Goal: Transaction & Acquisition: Purchase product/service

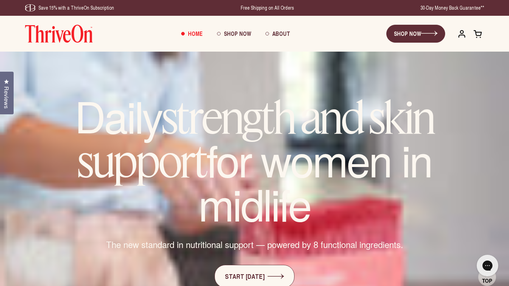
click at [475, 30] on span at bounding box center [478, 33] width 9 height 9
click at [478, 34] on span at bounding box center [478, 33] width 9 height 9
click at [482, 31] on span at bounding box center [478, 33] width 9 height 9
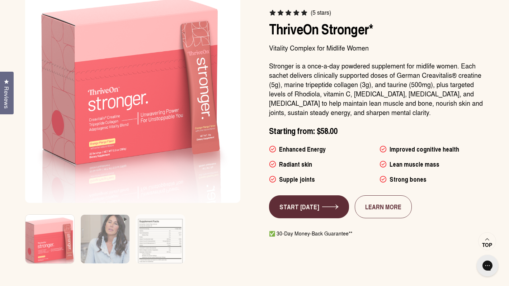
scroll to position [457, 0]
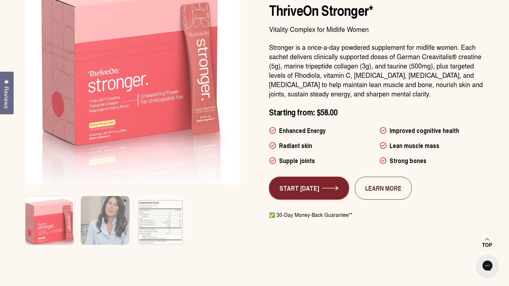
click at [329, 184] on link "START TODAY" at bounding box center [309, 188] width 80 height 23
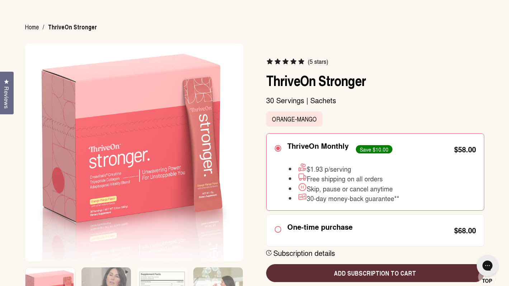
scroll to position [56, 0]
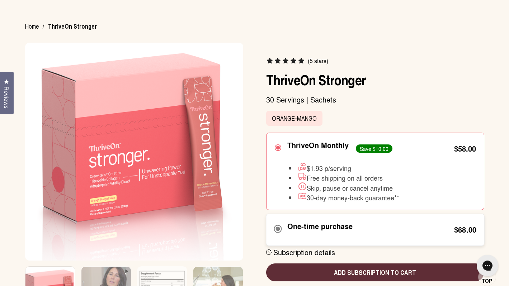
click at [294, 231] on div "One-time purchase" at bounding box center [319, 226] width 65 height 9
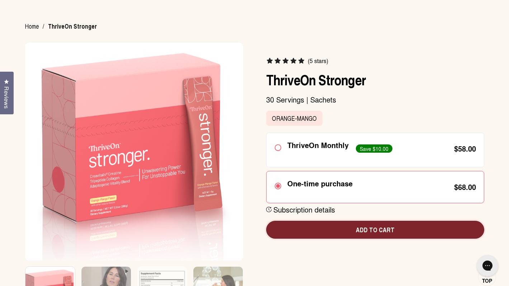
click at [318, 232] on span "Add to cart" at bounding box center [375, 229] width 207 height 9
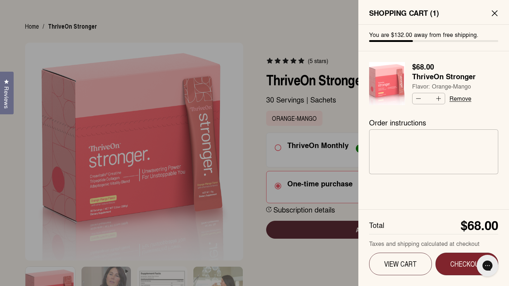
click at [464, 263] on span "Checkout" at bounding box center [467, 264] width 42 height 9
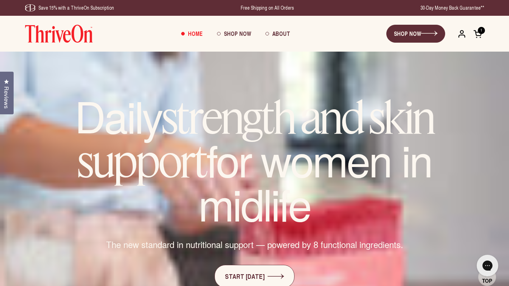
click at [479, 30] on span at bounding box center [478, 33] width 9 height 9
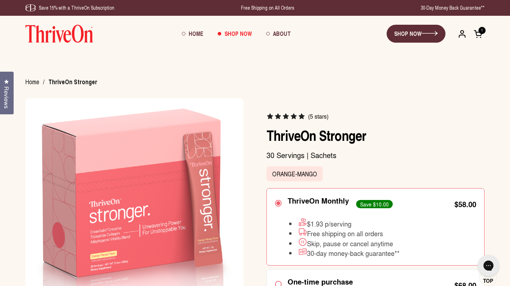
click at [479, 34] on span at bounding box center [478, 33] width 9 height 9
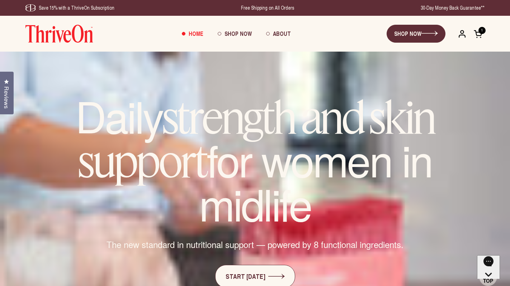
click at [70, 34] on img at bounding box center [59, 34] width 68 height 18
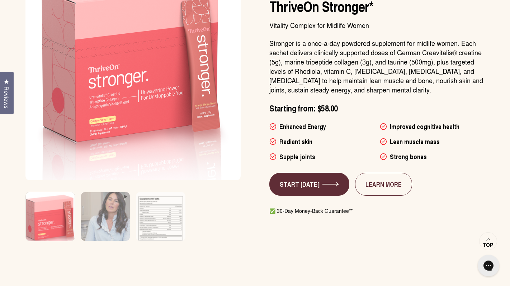
scroll to position [484, 0]
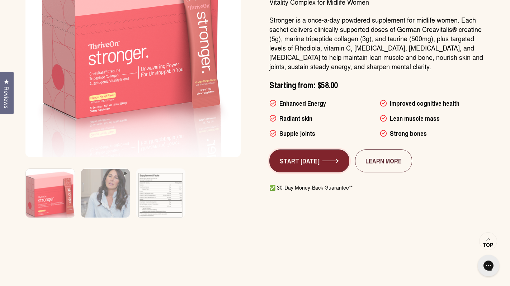
click at [313, 162] on link "START TODAY" at bounding box center [310, 161] width 80 height 23
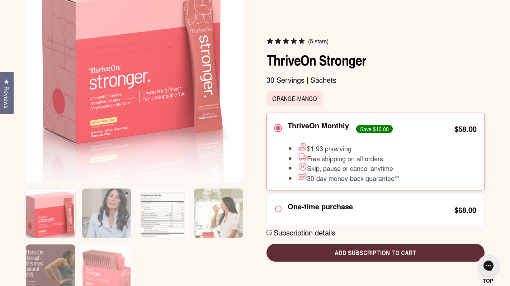
scroll to position [135, 0]
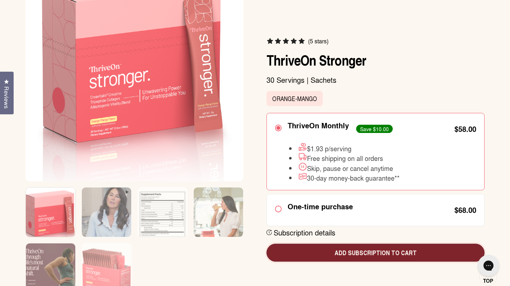
click at [313, 257] on span "Add subscription to cart" at bounding box center [375, 252] width 207 height 9
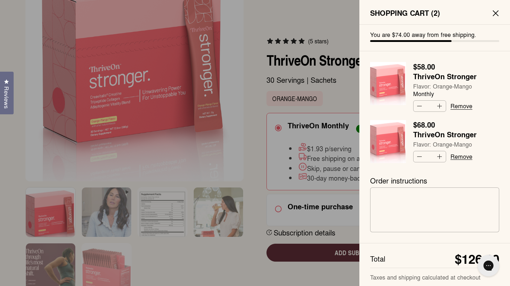
click at [457, 104] on link "Remove" at bounding box center [462, 106] width 22 height 6
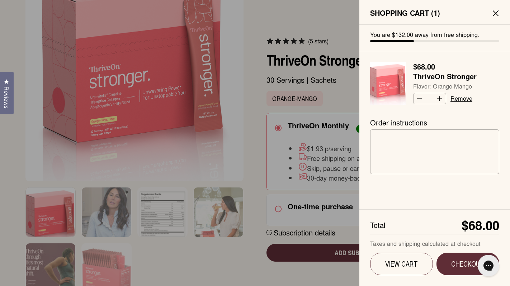
click at [458, 100] on link "Remove" at bounding box center [462, 98] width 22 height 6
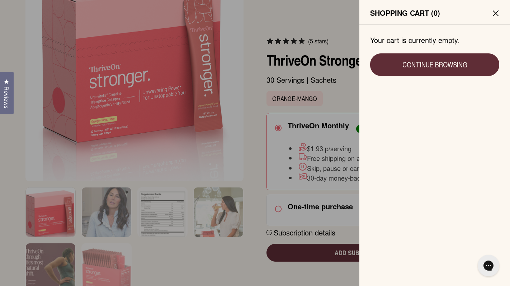
click at [495, 12] on icon at bounding box center [495, 13] width 5 height 5
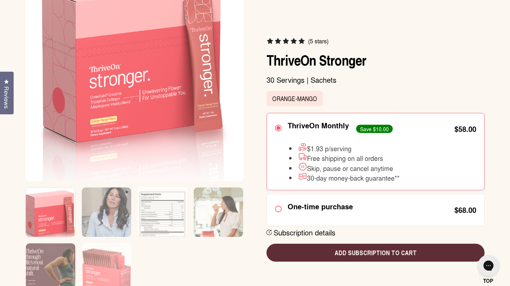
click at [384, 61] on h1 "ThriveOn Stronger" at bounding box center [376, 59] width 218 height 17
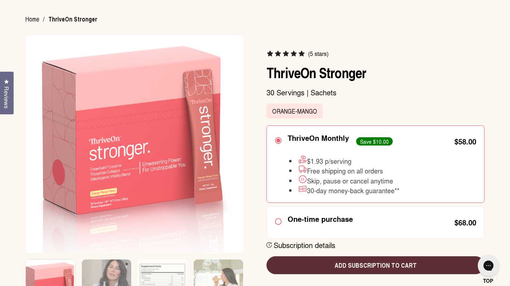
scroll to position [0, 0]
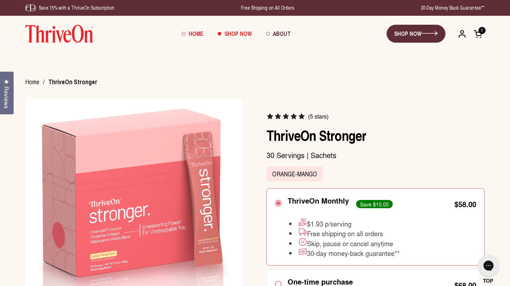
click at [200, 34] on span "Home" at bounding box center [196, 33] width 15 height 8
